Goal: Information Seeking & Learning: Learn about a topic

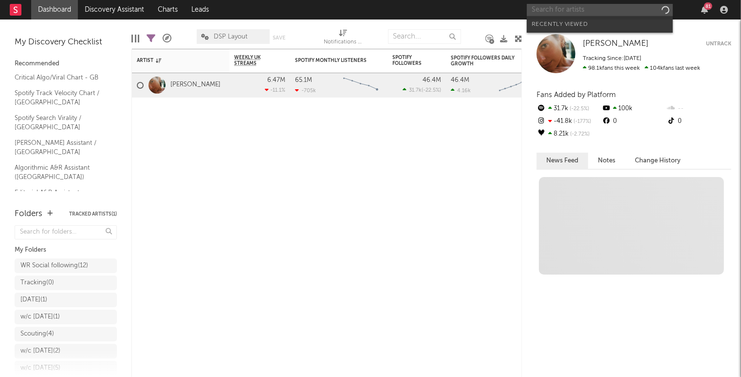
click at [597, 11] on input "text" at bounding box center [600, 10] width 146 height 12
paste input "https://open.spotify.com/track/28EviBoV6YyC3McffKo8Us?si=40698d9dadc04149"
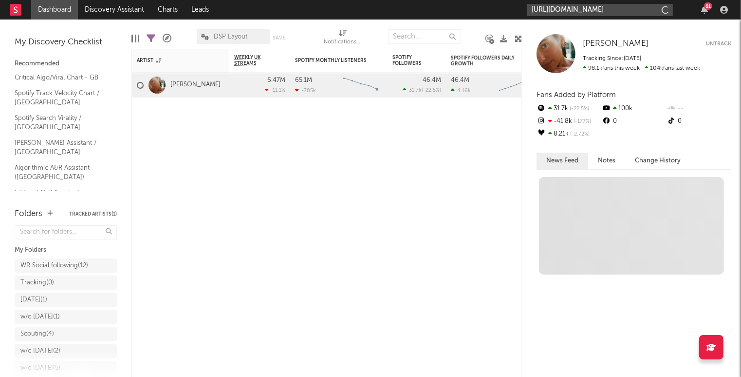
scroll to position [0, 133]
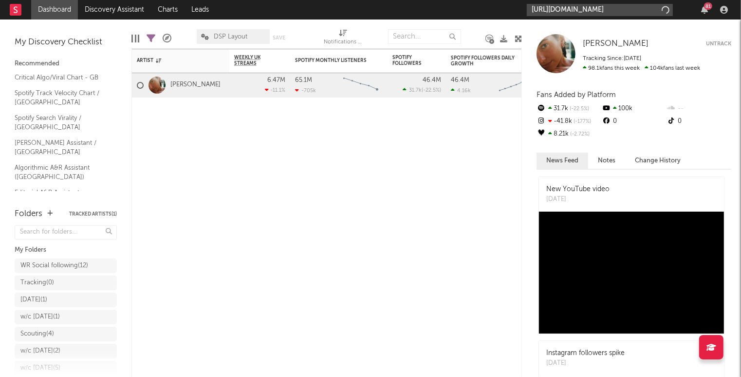
click at [587, 7] on input "https://open.spotify.com/track/28EviBoV6YyC3McffKo8Us?si=40698d9dadc04149" at bounding box center [600, 10] width 146 height 12
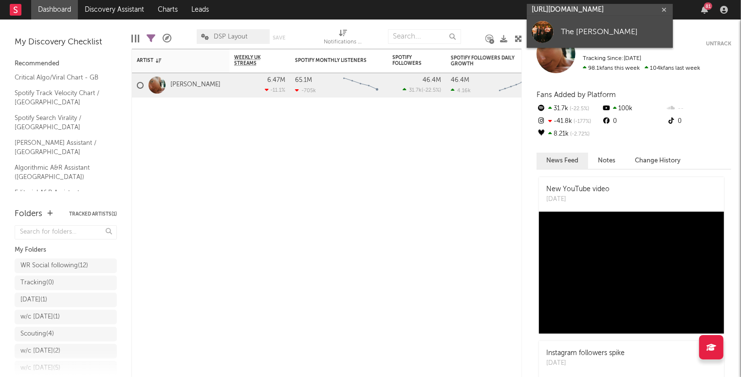
type input "https://open.spotify.com/track/28EviBoV6YyC3McffKo8Us?si=40698d9dadc04149"
click at [582, 28] on div "The Mary Wallopers" at bounding box center [614, 32] width 107 height 12
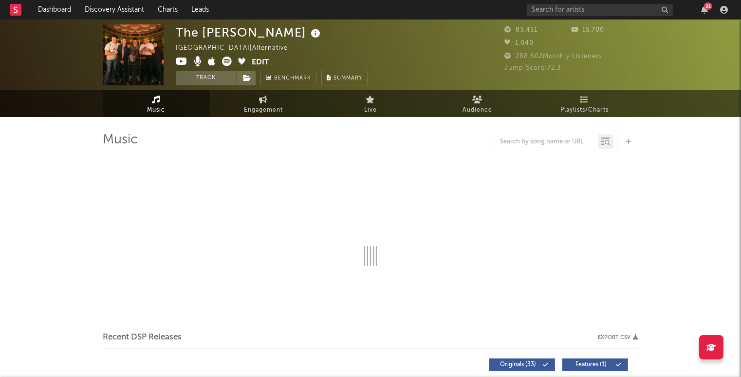
select select "6m"
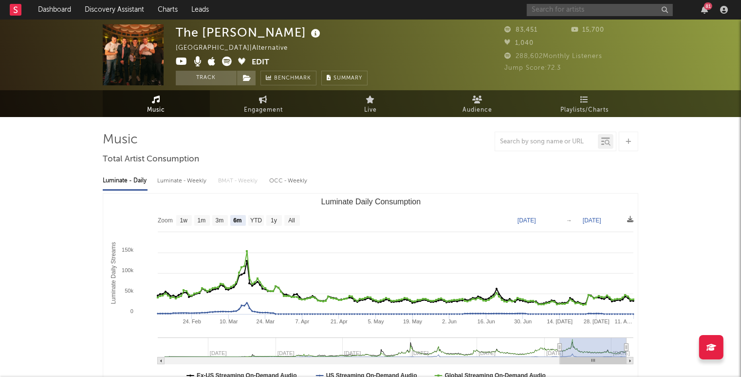
click at [574, 4] on input "text" at bounding box center [600, 10] width 146 height 12
type input "x"
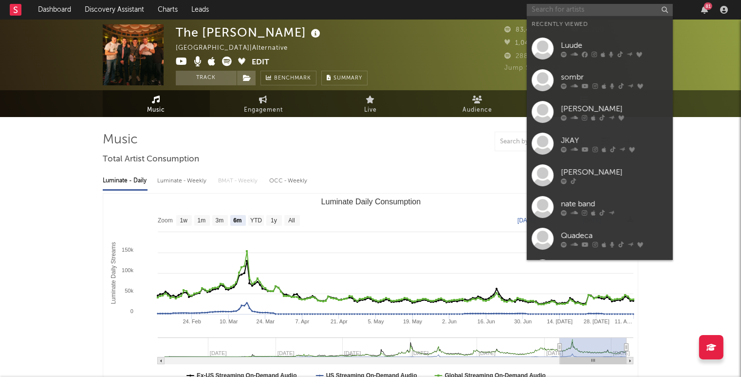
paste input "https://open.spotify.com/track/3lewSadZZqFw7s0VHVcsUV?si=2c92bd5e056a4d45"
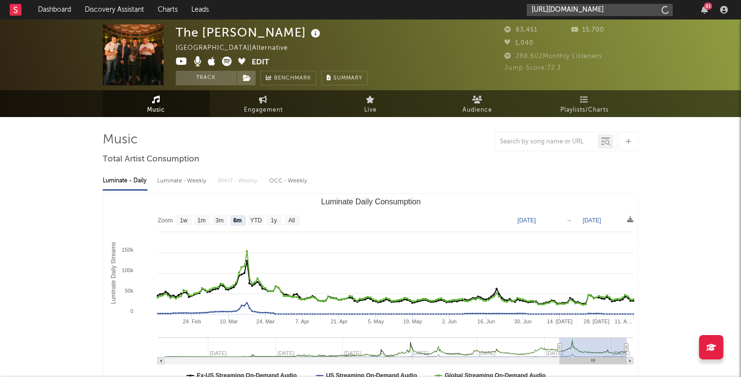
scroll to position [0, 135]
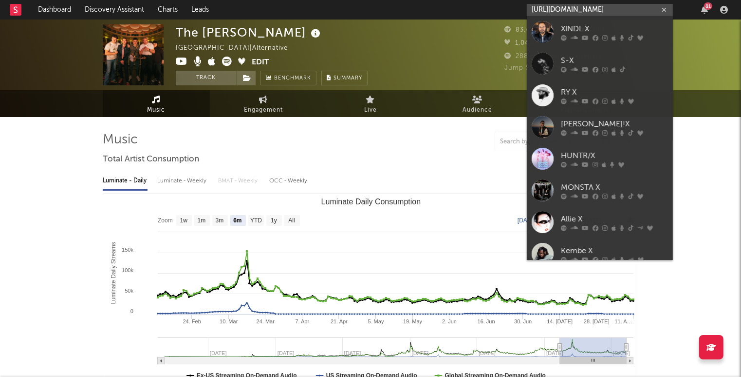
click at [569, 11] on input "https://open.spotify.com/track/3lewSadZZqFw7s0VHVcsUV?si=2c92bd5e056a4d45" at bounding box center [600, 10] width 146 height 12
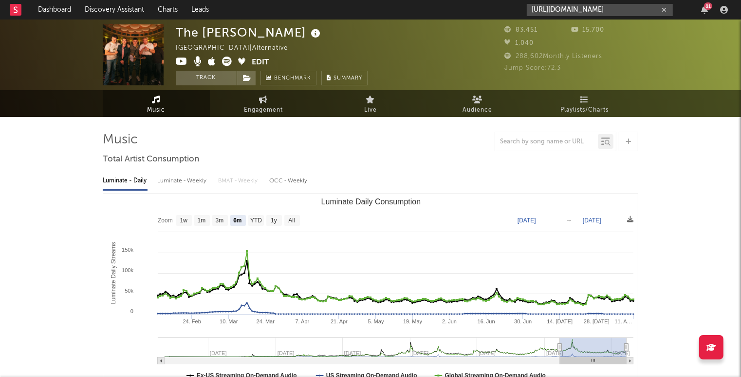
type input "https://open.spotify.com/track/3lewSadZZqFw7s0VHVcsUV?si=2c92bd5e056a4d45"
click at [569, 0] on div "https://open.spotify.com/track/3lewSadZZqFw7s0VHVcsUV?si=2c92bd5e056a4d45 81" at bounding box center [629, 9] width 205 height 19
click at [569, 6] on input "https://open.spotify.com/track/3lewSadZZqFw7s0VHVcsUV?si=2c92bd5e056a4d45" at bounding box center [600, 10] width 146 height 12
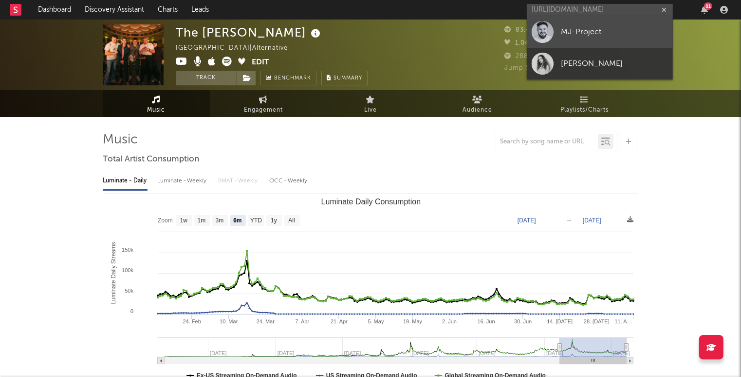
click at [569, 27] on div "MJ-Project" at bounding box center [614, 32] width 107 height 12
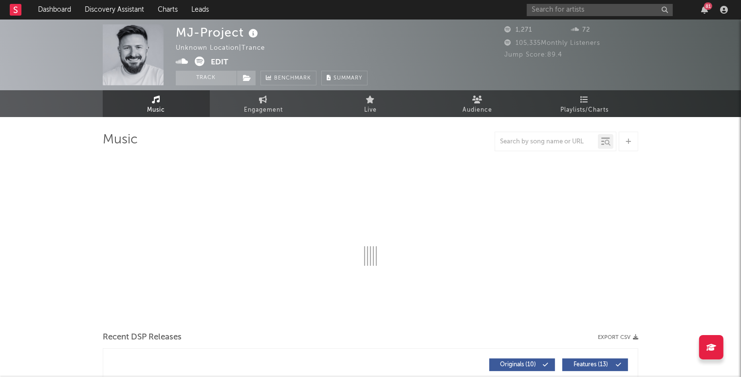
select select "1w"
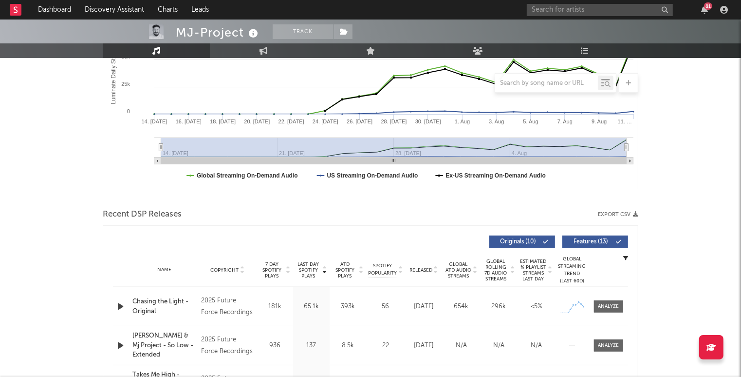
scroll to position [288, 0]
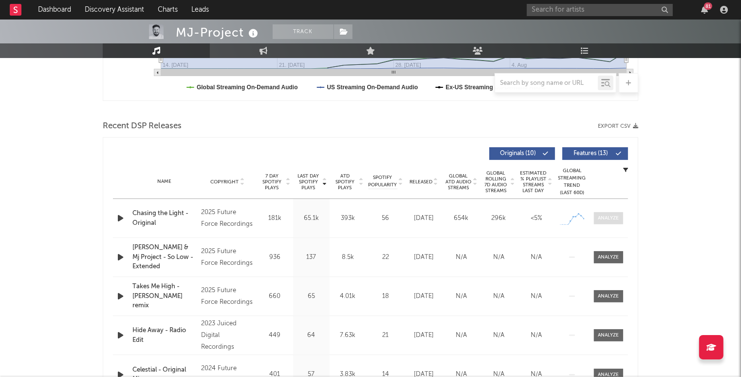
click at [605, 214] on div at bounding box center [609, 217] width 21 height 7
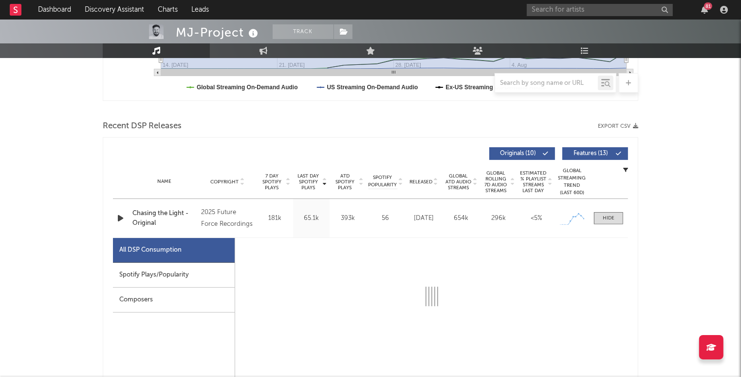
select select "1w"
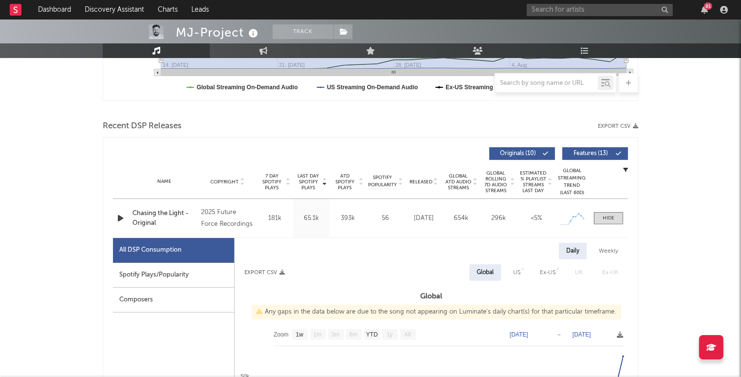
scroll to position [362, 0]
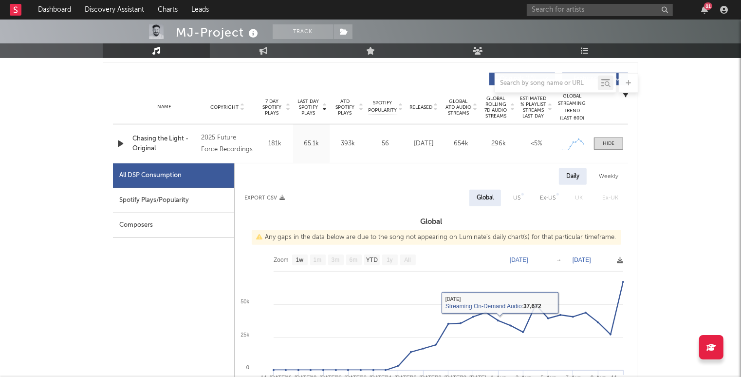
click at [206, 203] on div "Spotify Plays/Popularity" at bounding box center [173, 200] width 121 height 25
select select "1w"
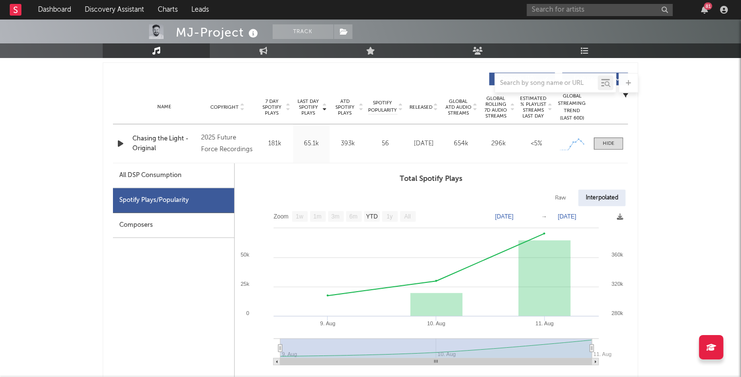
click at [184, 176] on div "All DSP Consumption" at bounding box center [173, 175] width 121 height 25
select select "1w"
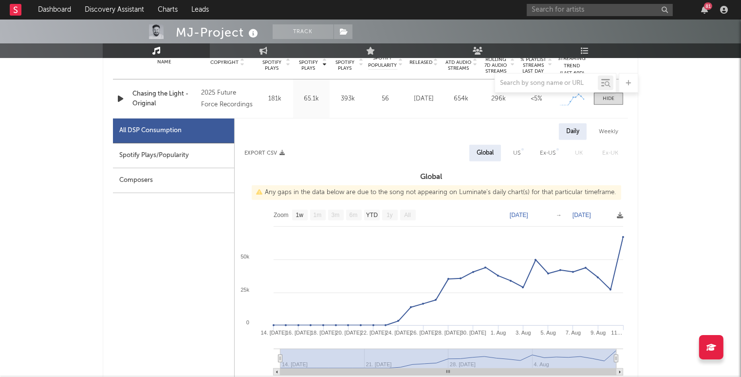
scroll to position [386, 0]
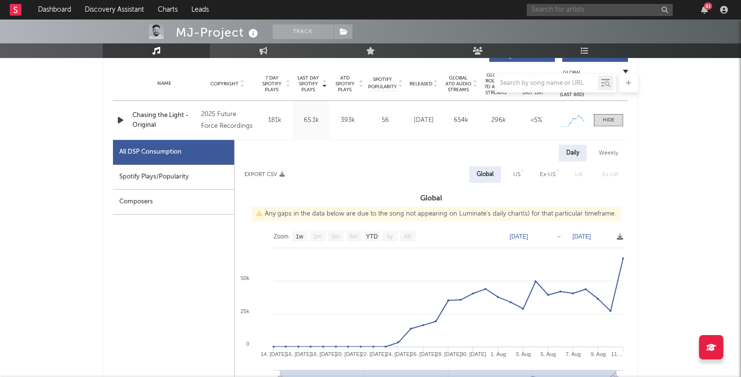
click at [559, 9] on input "text" at bounding box center [600, 10] width 146 height 12
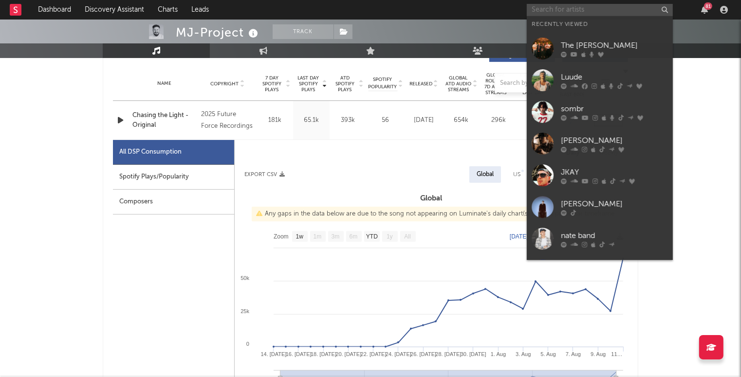
paste input "https://open.spotify.com/track/7xWvRVssTTECvWCDNgCzSH?si=5e940d5173df49d0"
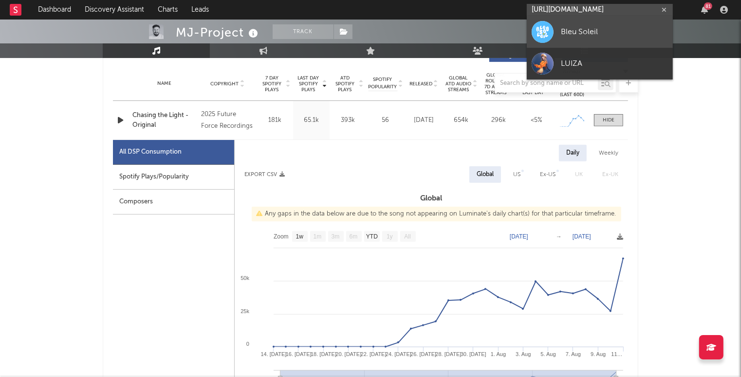
type input "https://open.spotify.com/track/7xWvRVssTTECvWCDNgCzSH?si=5e940d5173df49d0"
click at [576, 32] on div "Bleu Soleil" at bounding box center [614, 32] width 107 height 12
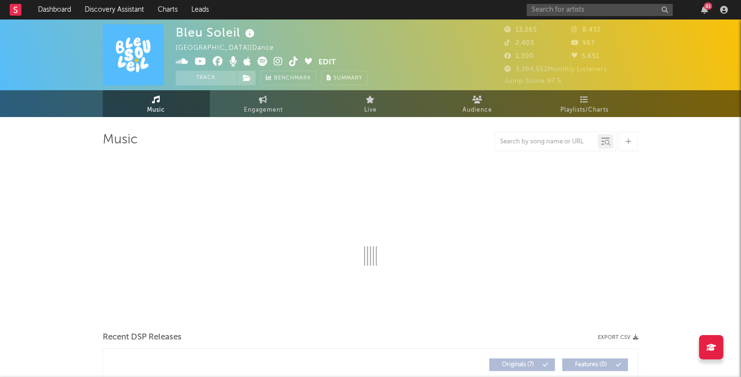
select select "1w"
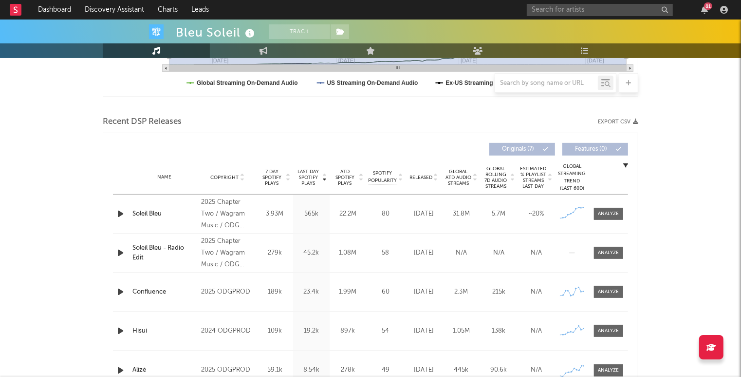
scroll to position [325, 0]
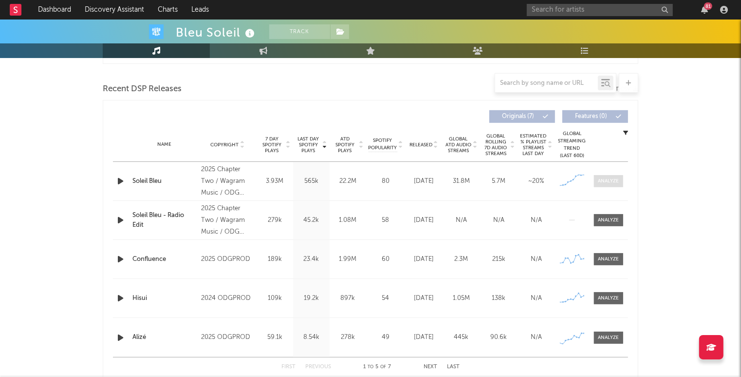
click at [606, 178] on div at bounding box center [609, 180] width 21 height 7
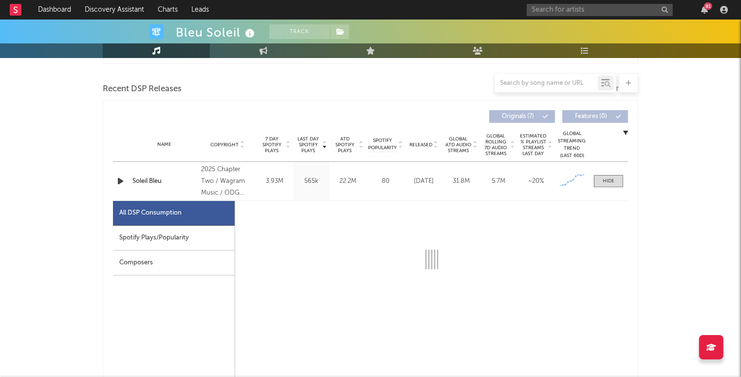
select select "1w"
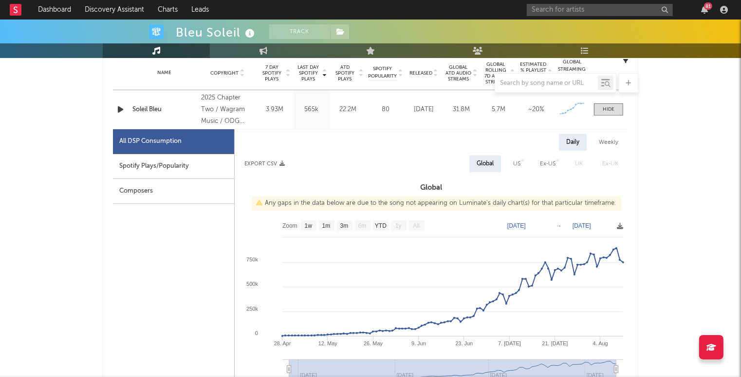
scroll to position [412, 0]
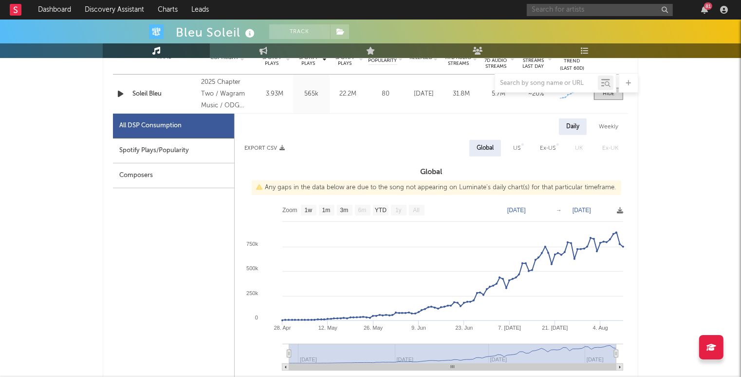
click at [627, 9] on input "text" at bounding box center [600, 10] width 146 height 12
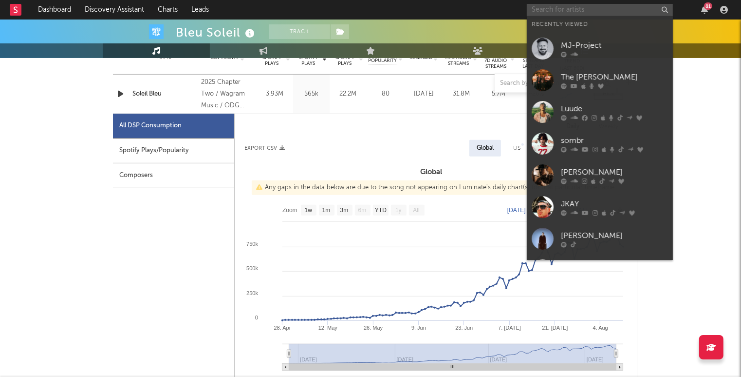
paste input "https://open.spotify.com/track/72dMSqYRAUzsZj1E8BUbFB?si=505b96b92d464d80"
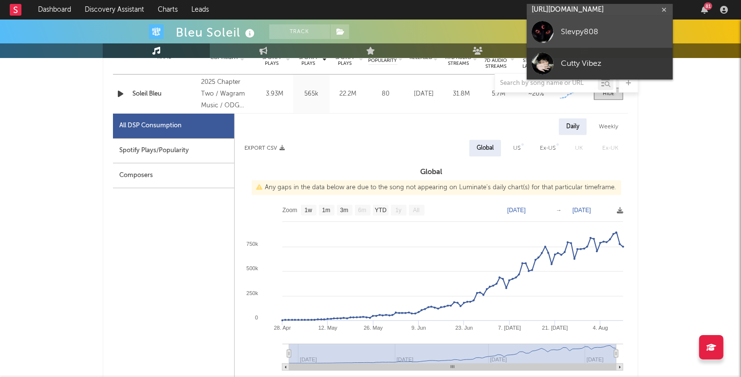
type input "https://open.spotify.com/track/72dMSqYRAUzsZj1E8BUbFB?si=505b96b92d464d80"
click at [607, 30] on div "Slevpy808" at bounding box center [614, 32] width 107 height 12
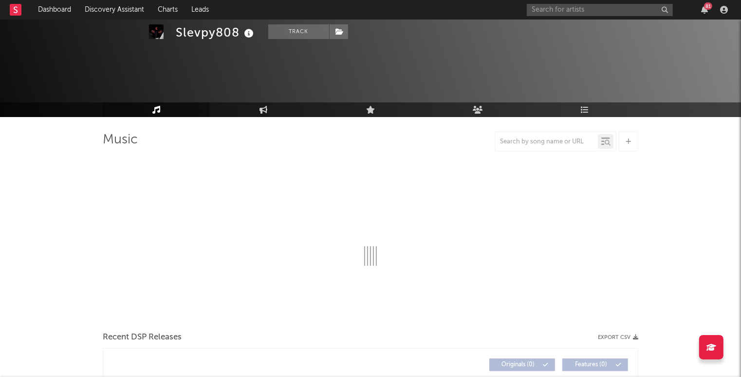
scroll to position [60, 0]
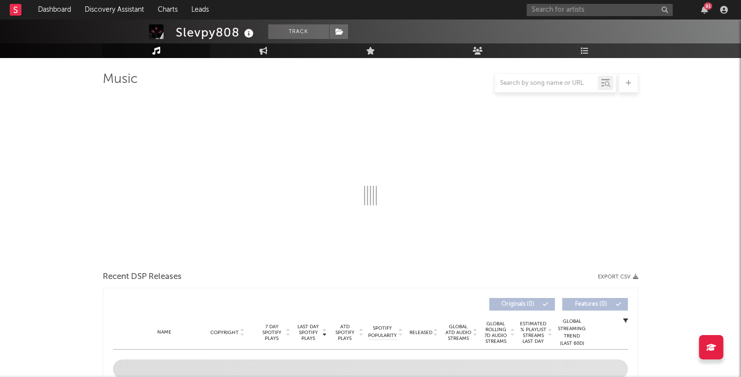
select select "6m"
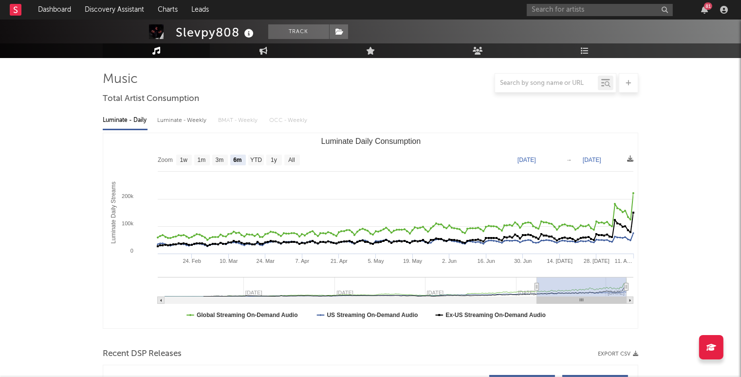
scroll to position [304, 0]
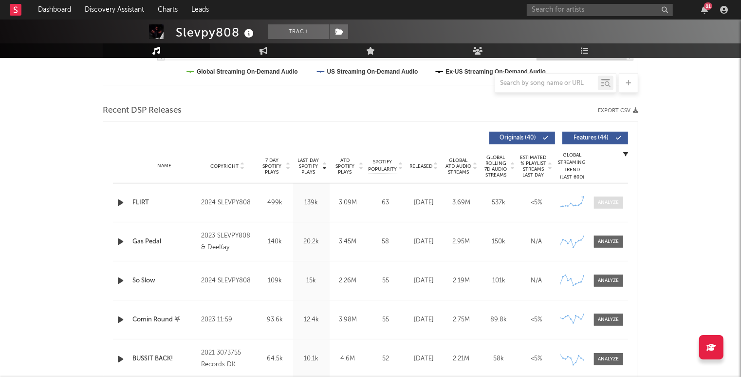
click at [611, 203] on div at bounding box center [609, 202] width 21 height 7
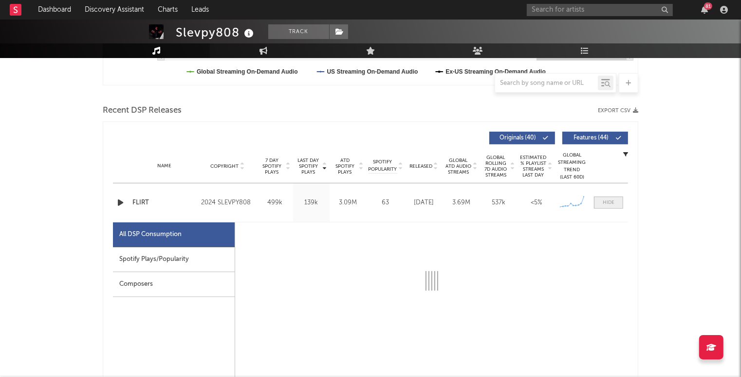
select select "6m"
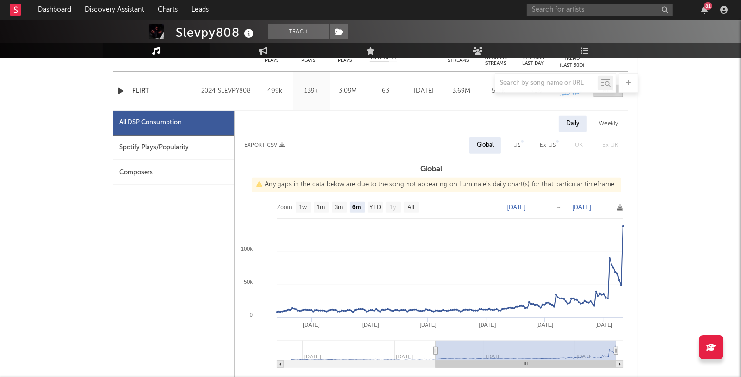
scroll to position [484, 0]
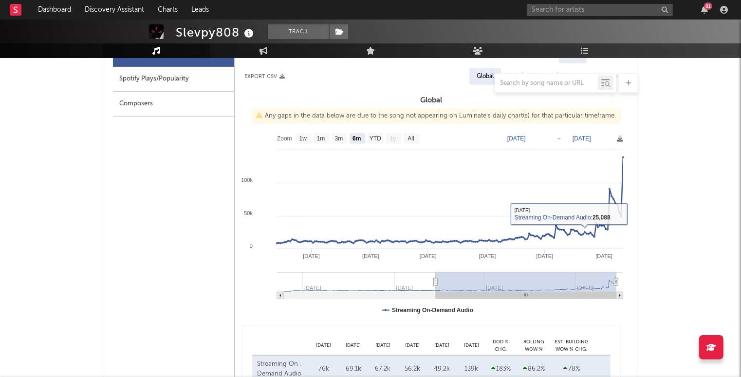
click at [125, 70] on div "Spotify Plays/Popularity" at bounding box center [173, 79] width 121 height 25
select select "6m"
select select "1w"
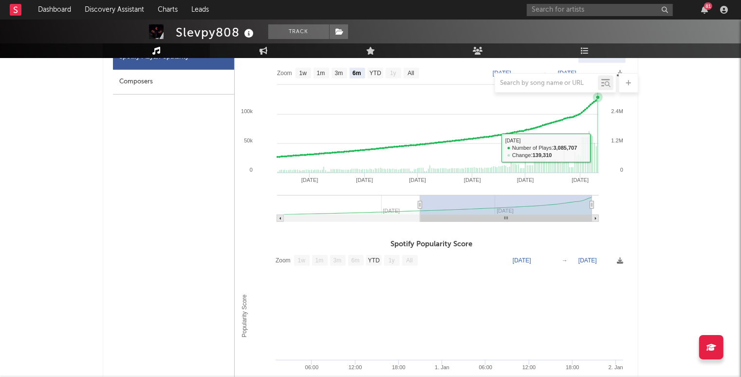
scroll to position [376, 0]
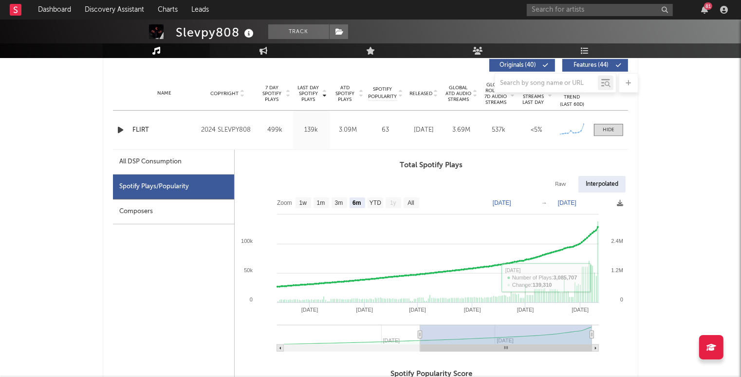
click at [153, 158] on div "All DSP Consumption" at bounding box center [150, 162] width 62 height 12
select select "6m"
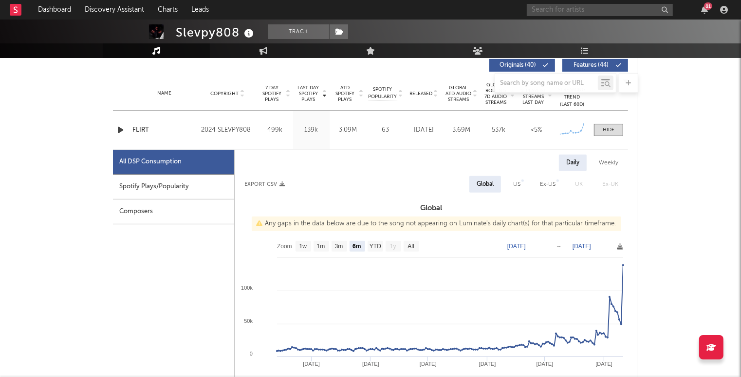
click at [627, 11] on input "text" at bounding box center [600, 10] width 146 height 12
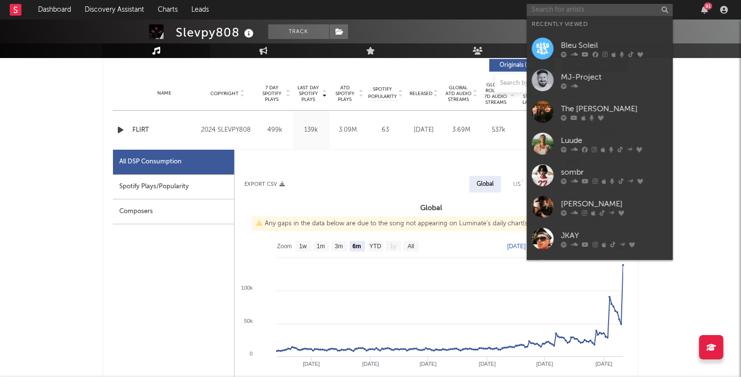
paste input "https://open.spotify.com/album/7EkVNx7oWTmhIlfNrbm9d2?si=2OzhXIKNRKy5Eqc0XFH63Q"
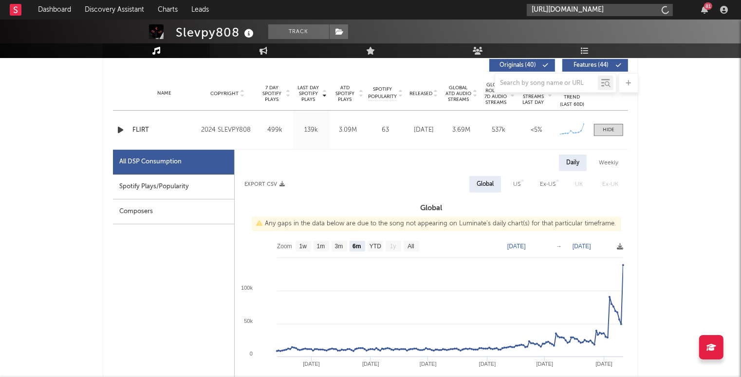
type input "https://open.spotify.com/album/7EkVNx7oWTmhIlfNrbm9d2?si=2OzhXIKNRKy5Eqc0XFH63Q"
click at [568, 4] on input "https://open.spotify.com/album/7EkVNx7oWTmhIlfNrbm9d2?si=2OzhXIKNRKy5Eqc0XFH63Q" at bounding box center [600, 10] width 146 height 12
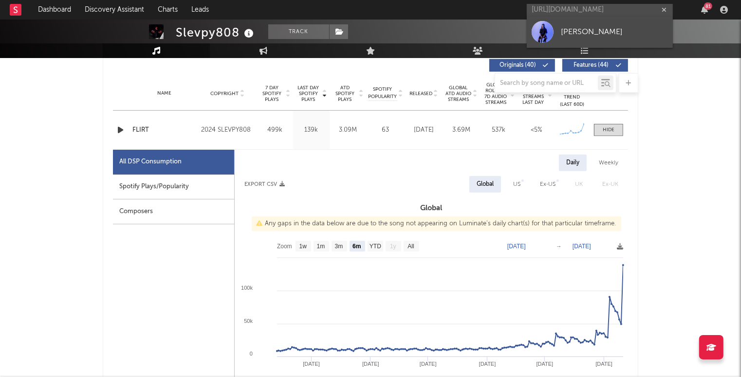
click at [564, 27] on div "Nik Sitz" at bounding box center [614, 32] width 107 height 12
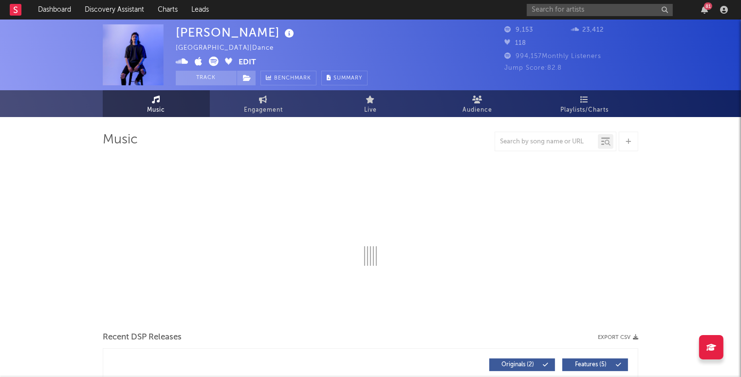
select select "1w"
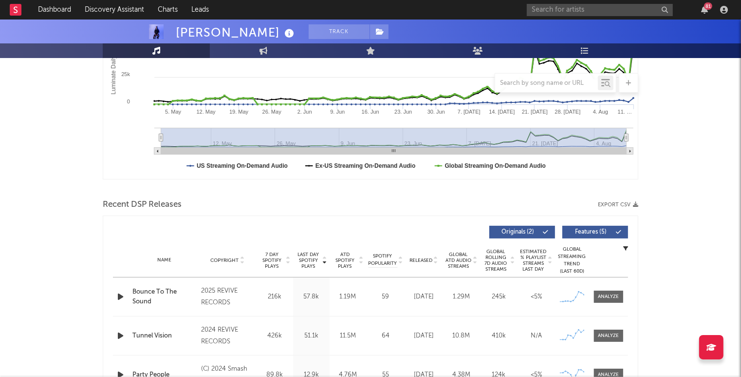
scroll to position [253, 0]
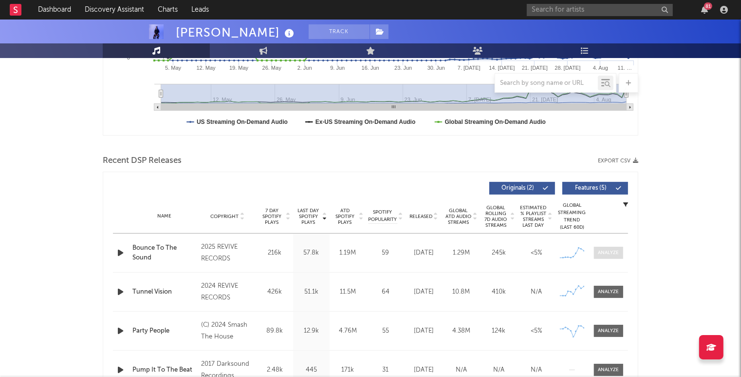
click at [605, 254] on div at bounding box center [609, 252] width 21 height 7
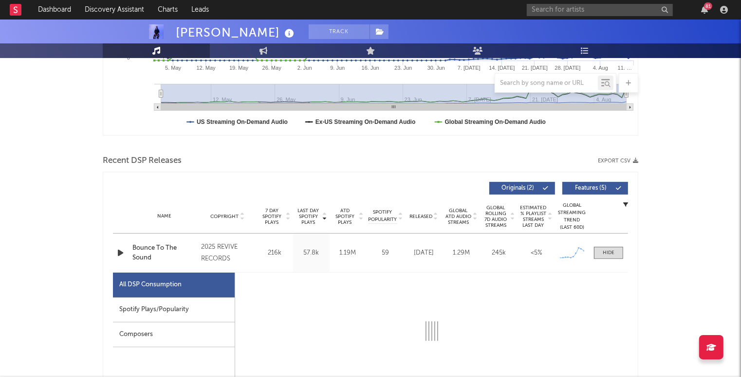
select select "1w"
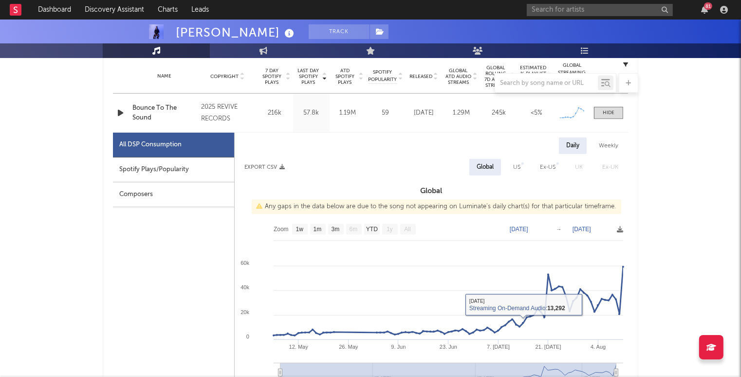
scroll to position [390, 0]
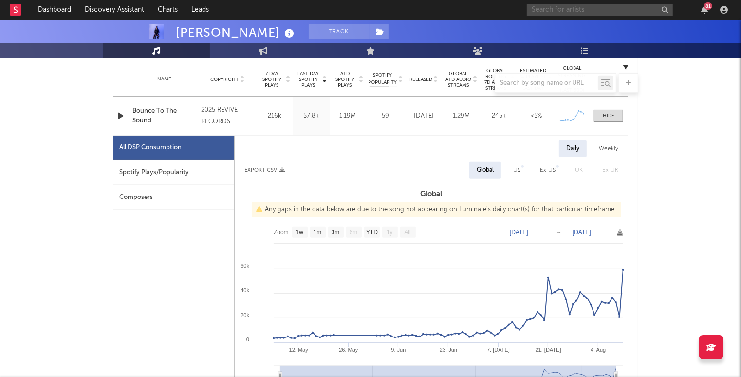
click at [616, 12] on input "text" at bounding box center [600, 10] width 146 height 12
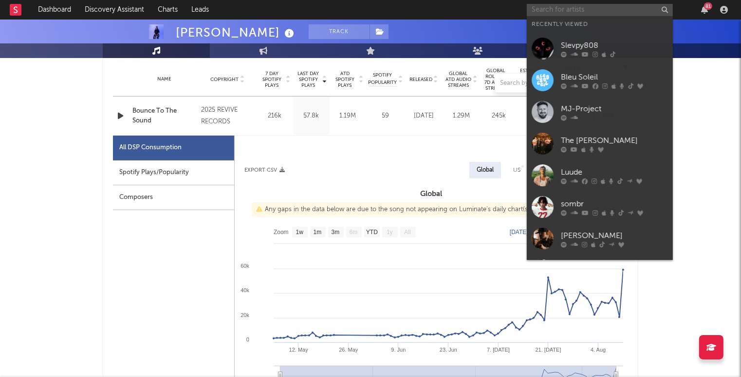
paste input "https://open.spotify.com/artist/0DoNSZa1R1DV69oY1djlbf?si=nQT_ozdBQs6H3YiQejlvwg"
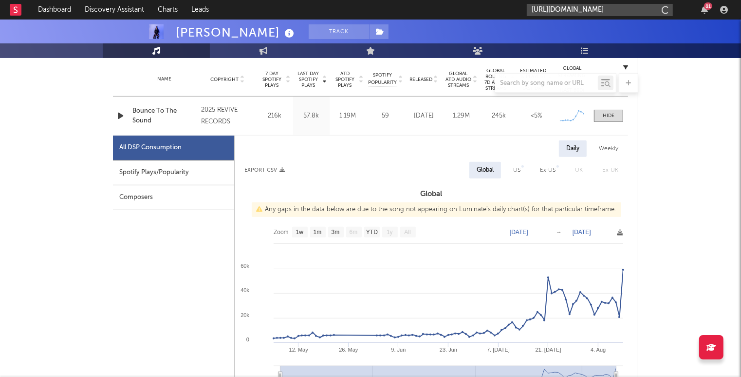
scroll to position [0, 155]
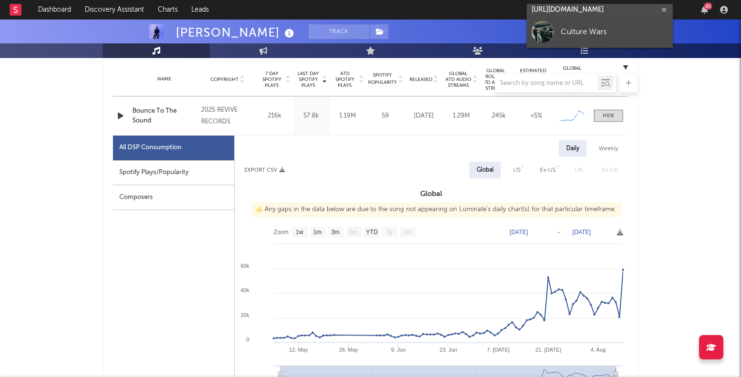
type input "https://open.spotify.com/artist/0DoNSZa1R1DV69oY1djlbf?si=nQT_ozdBQs6H3YiQejlvwg"
click at [607, 21] on link "Culture Wars" at bounding box center [600, 32] width 146 height 32
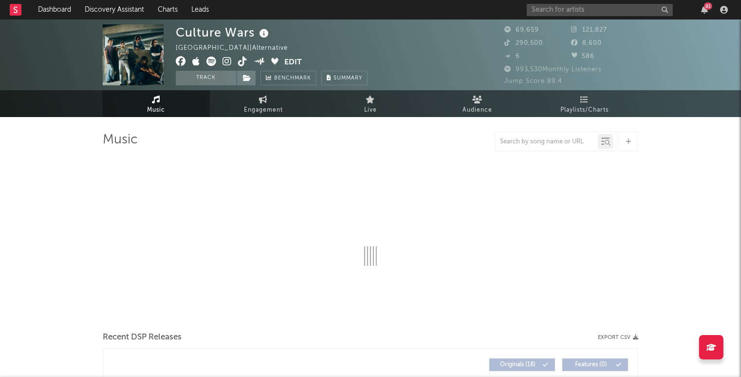
select select "6m"
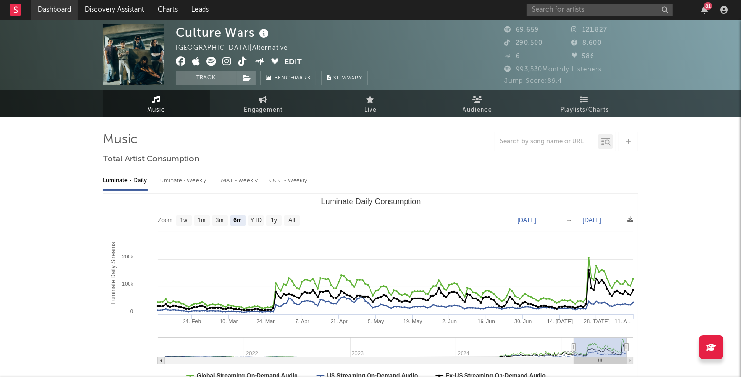
click at [50, 11] on link "Dashboard" at bounding box center [54, 9] width 47 height 19
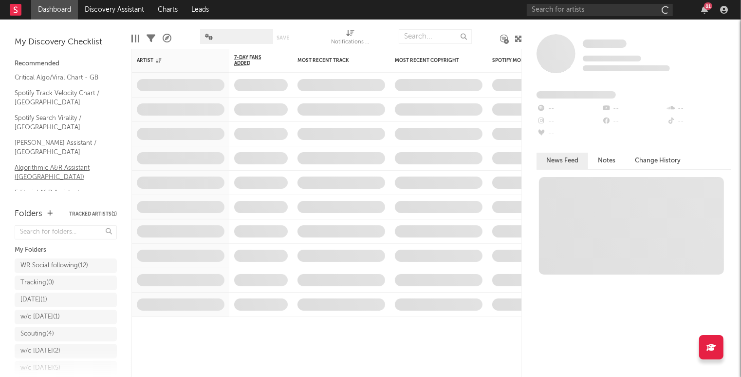
scroll to position [44, 0]
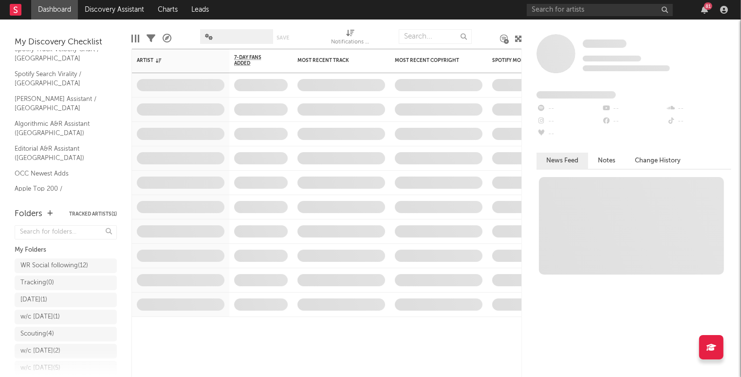
click at [55, 159] on div "Critical Algo/Viral Chart - GB Spotify Track Velocity Chart / GB Spotify Search…" at bounding box center [66, 131] width 102 height 210
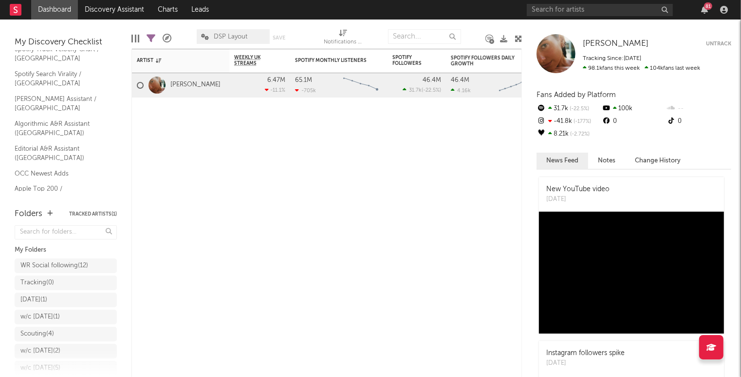
click at [55, 208] on link "Shazam Top 200 / GB" at bounding box center [61, 213] width 93 height 11
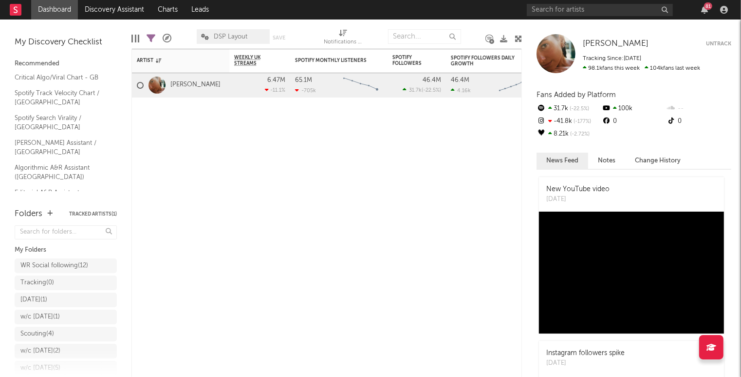
scroll to position [44, 0]
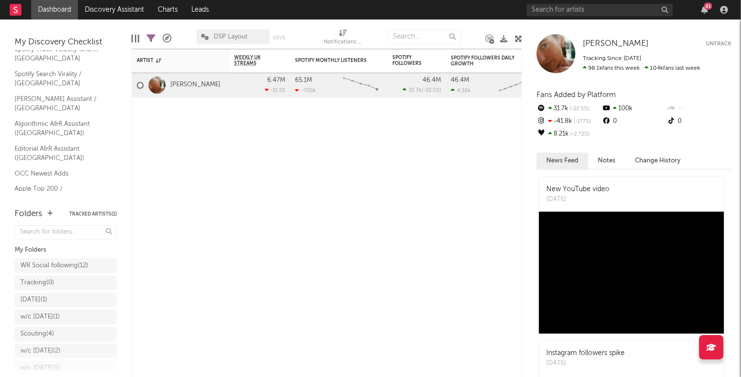
click at [43, 208] on link "Shazam Top 200 / GB" at bounding box center [61, 213] width 93 height 11
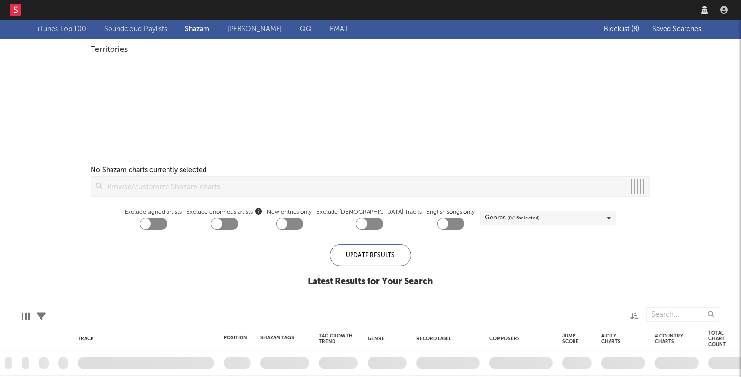
checkbox input "true"
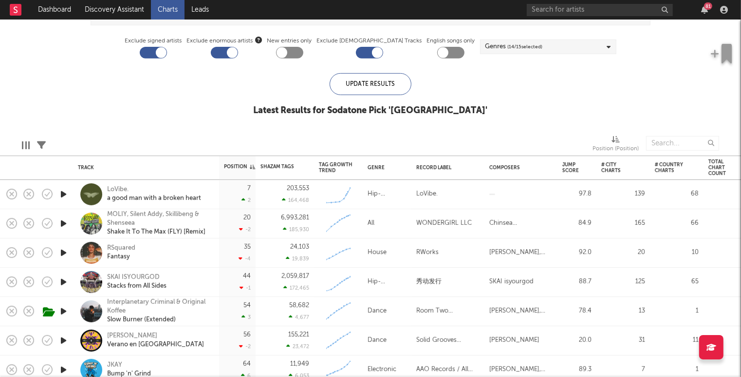
click at [62, 252] on icon "button" at bounding box center [63, 253] width 10 height 12
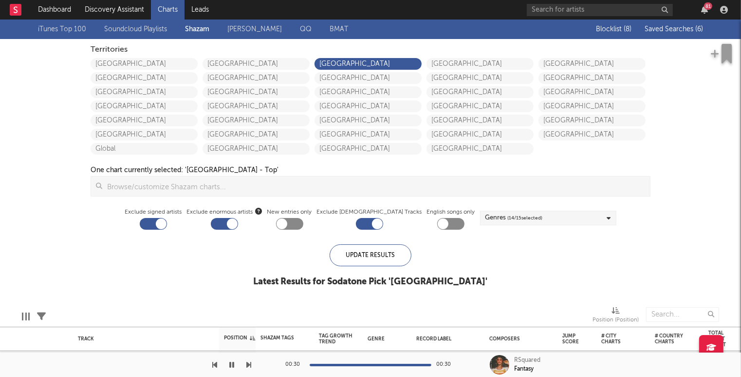
click at [672, 33] on button "Saved Searches ( 6 )" at bounding box center [672, 29] width 61 height 8
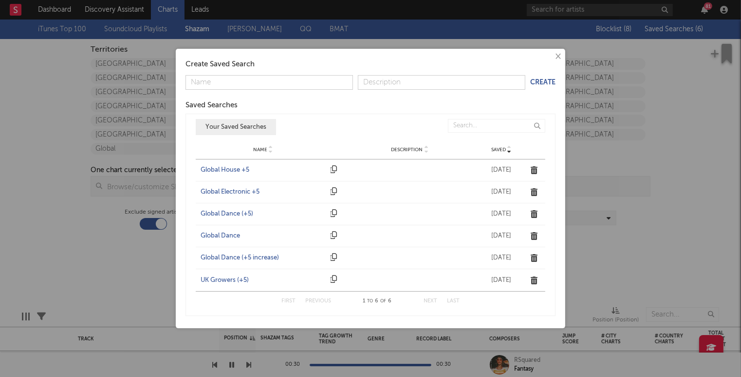
click at [235, 278] on div "UK Growers (+5)" at bounding box center [263, 280] width 125 height 10
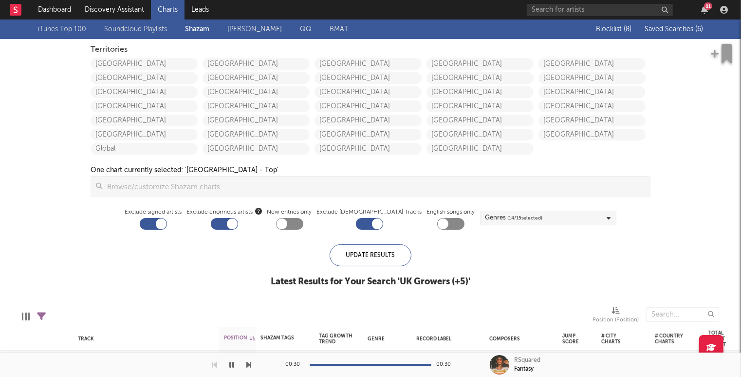
click at [665, 30] on span "Saved Searches ( 6 )" at bounding box center [674, 29] width 58 height 7
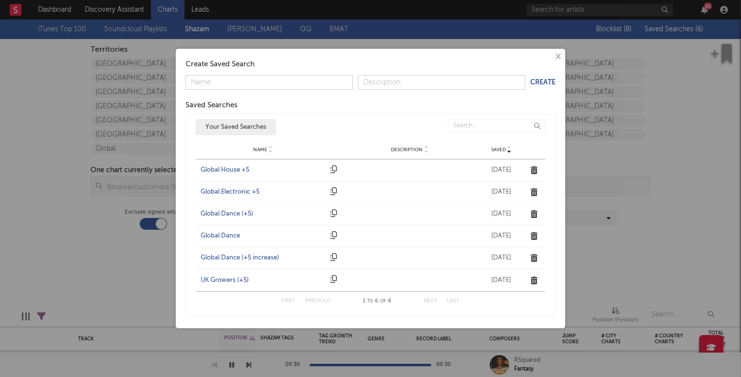
click at [235, 210] on div "Global Dance (+5)" at bounding box center [263, 214] width 125 height 10
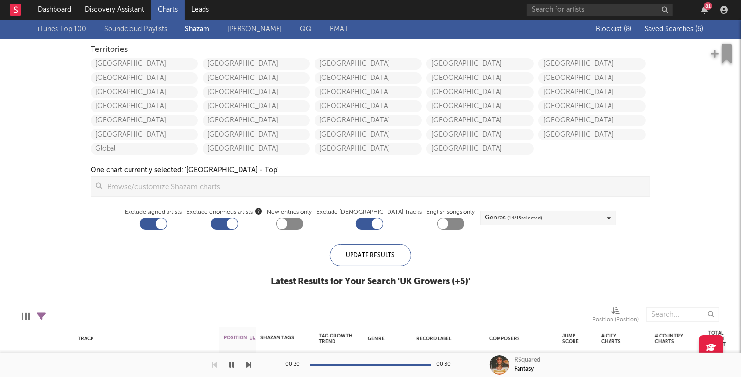
checkbox input "true"
click at [670, 32] on span "Saved Searches ( 6 )" at bounding box center [674, 29] width 58 height 7
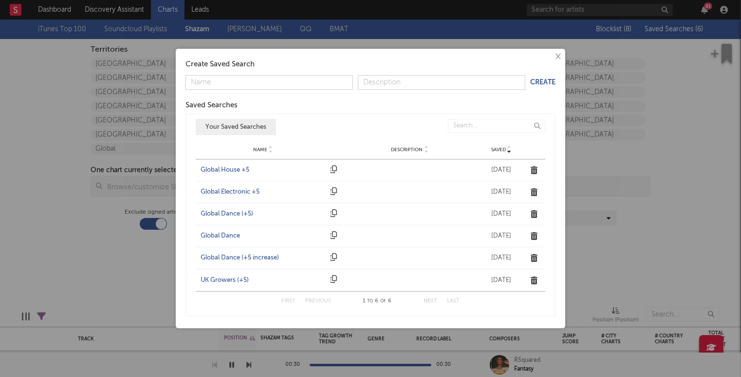
click at [227, 191] on div "Global Electronic +5" at bounding box center [263, 192] width 125 height 10
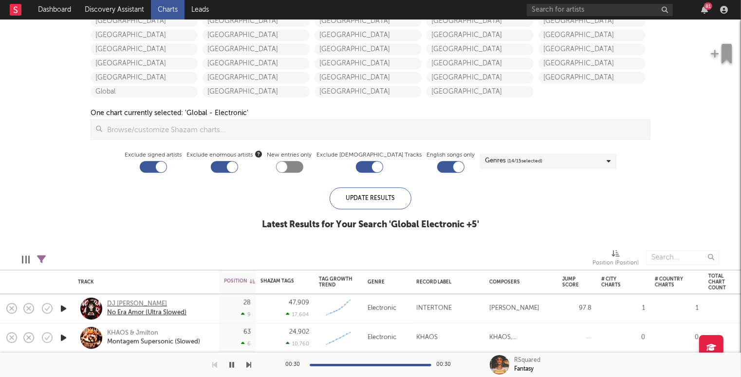
click at [116, 306] on div "DJ [PERSON_NAME]" at bounding box center [146, 304] width 79 height 9
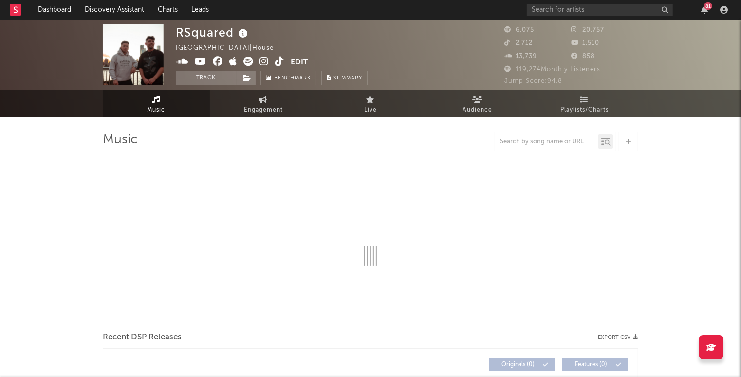
select select "6m"
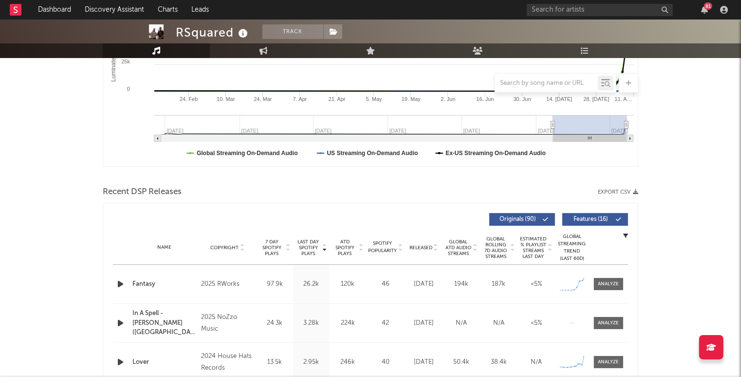
scroll to position [329, 0]
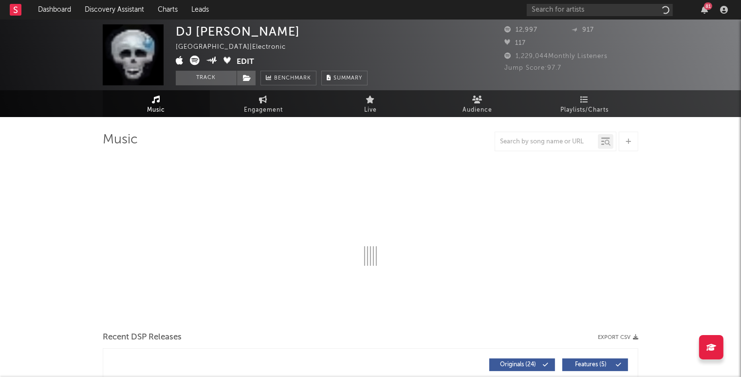
select select "6m"
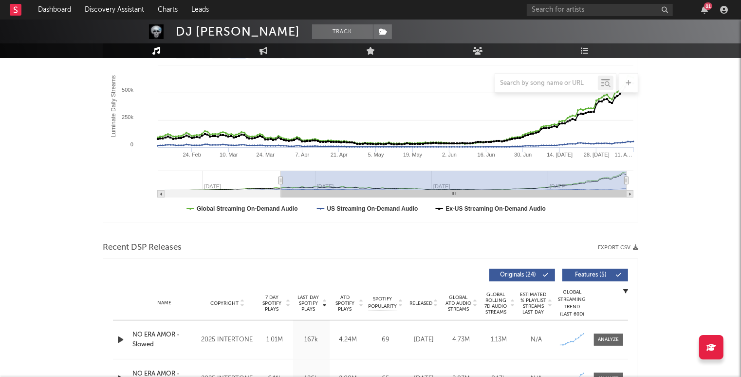
scroll to position [310, 0]
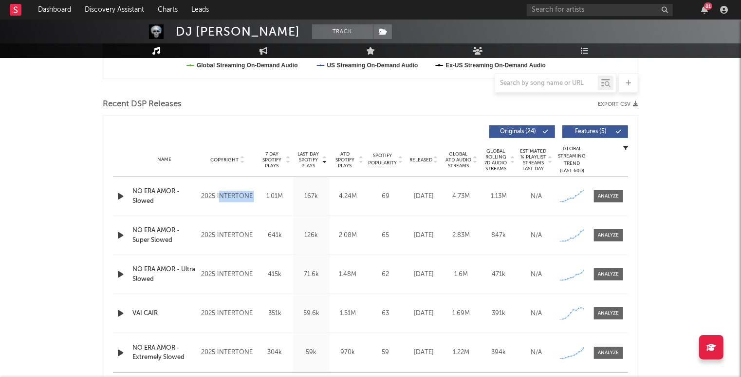
drag, startPoint x: 257, startPoint y: 191, endPoint x: 220, endPoint y: 192, distance: 37.0
click at [220, 192] on div "Name NO ERA AMOR - Slowed Copyright 2025 INTERTONE Label INTERTONE Album Names …" at bounding box center [370, 196] width 515 height 38
click at [610, 190] on span at bounding box center [608, 196] width 29 height 12
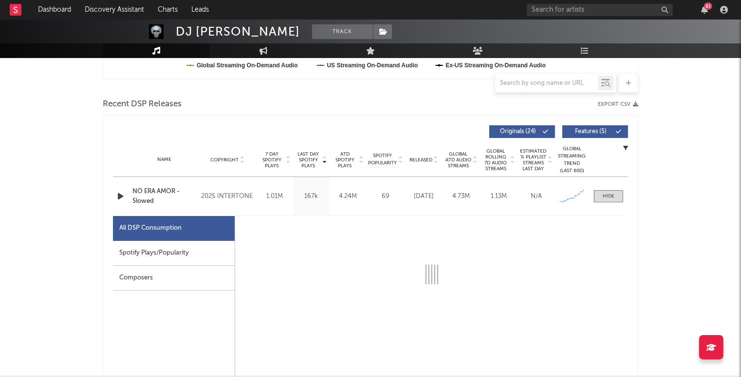
select select "1w"
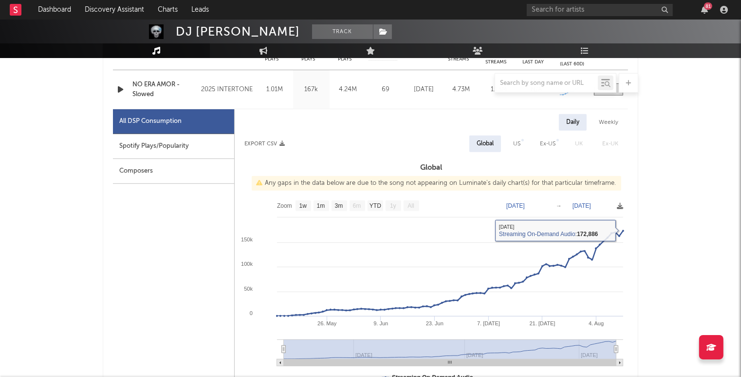
scroll to position [378, 0]
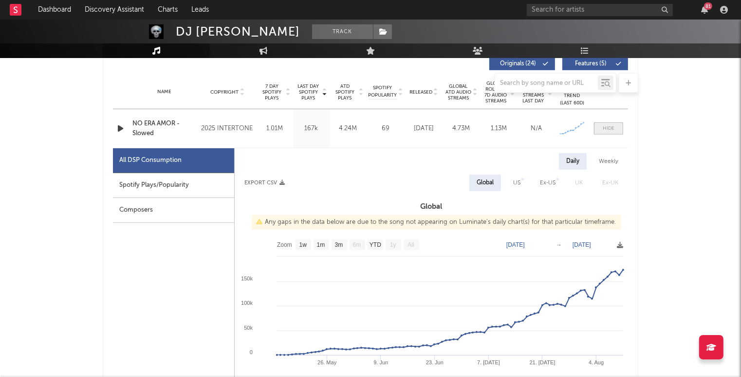
click at [612, 129] on div at bounding box center [609, 128] width 12 height 7
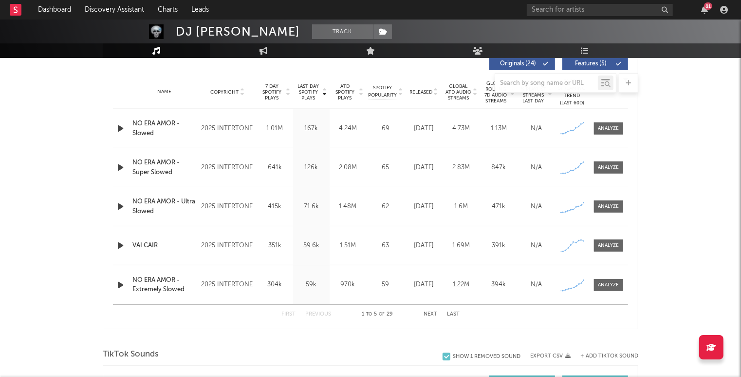
click at [461, 90] on div at bounding box center [371, 82] width 536 height 19
